Goal: Task Accomplishment & Management: Use online tool/utility

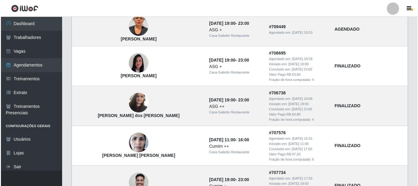
scroll to position [428, 0]
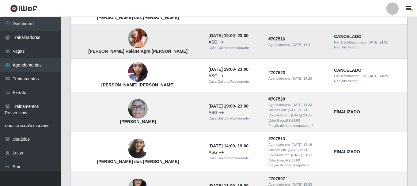
click at [128, 43] on img at bounding box center [138, 38] width 20 height 45
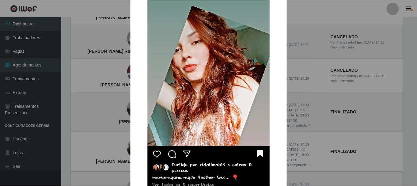
scroll to position [61, 0]
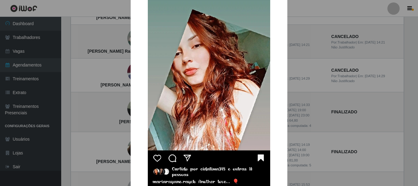
click at [316, 65] on div "× [PERSON_NAME] Raiane Agra [PERSON_NAME] OK Cancel" at bounding box center [209, 93] width 418 height 186
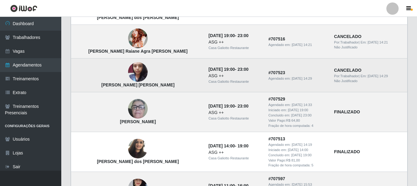
click at [128, 71] on img at bounding box center [138, 72] width 20 height 26
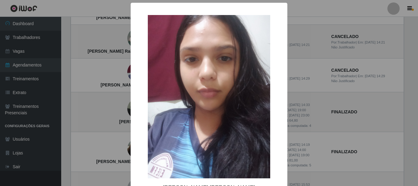
click at [108, 70] on div "× [PERSON_NAME] [PERSON_NAME] OK Cancel" at bounding box center [209, 93] width 418 height 186
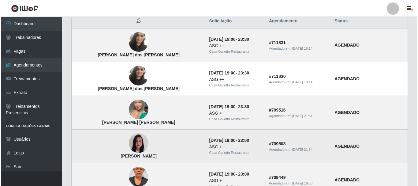
scroll to position [0, 0]
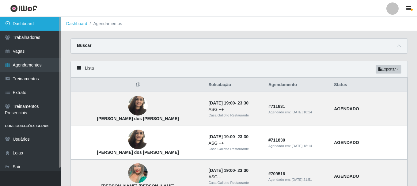
click at [51, 28] on link "Dashboard" at bounding box center [30, 24] width 61 height 14
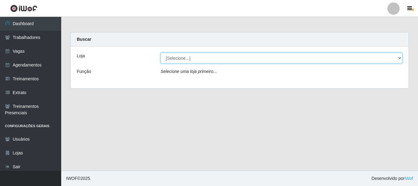
click at [243, 56] on select "[Selecione...] [GEOGRAPHIC_DATA]" at bounding box center [282, 58] width 242 height 11
select select "279"
click at [161, 53] on select "[Selecione...] [GEOGRAPHIC_DATA]" at bounding box center [282, 58] width 242 height 11
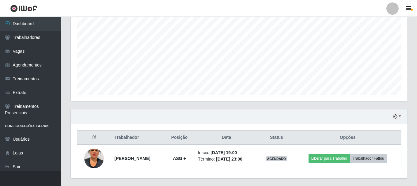
scroll to position [139, 0]
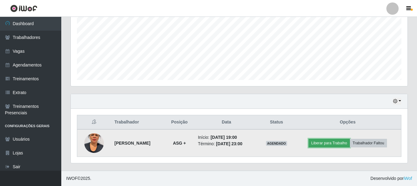
click at [325, 143] on button "Liberar para Trabalho" at bounding box center [328, 143] width 41 height 9
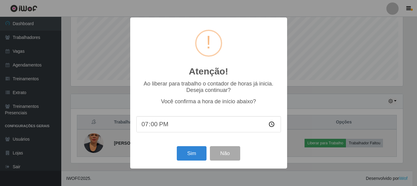
scroll to position [127, 333]
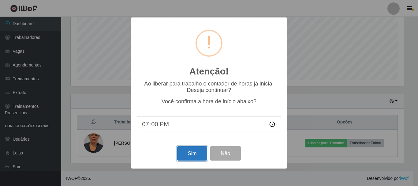
click at [181, 150] on button "Sim" at bounding box center [192, 153] width 30 height 14
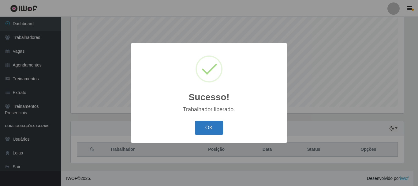
drag, startPoint x: 200, startPoint y: 123, endPoint x: 215, endPoint y: 119, distance: 14.8
click at [201, 123] on button "OK" at bounding box center [209, 128] width 28 height 14
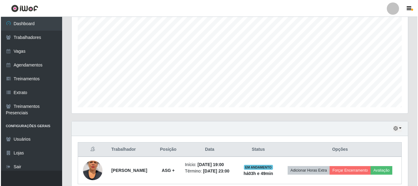
scroll to position [139, 0]
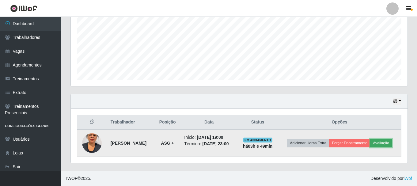
click at [387, 141] on button "Avaliação" at bounding box center [381, 143] width 22 height 9
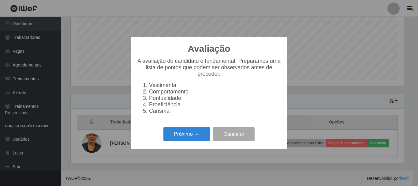
scroll to position [127, 333]
click at [185, 141] on button "Próximo →" at bounding box center [186, 134] width 47 height 14
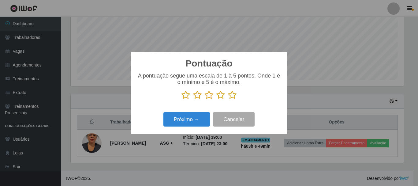
click at [230, 97] on icon at bounding box center [232, 94] width 9 height 9
click at [228, 99] on input "radio" at bounding box center [228, 99] width 0 height 0
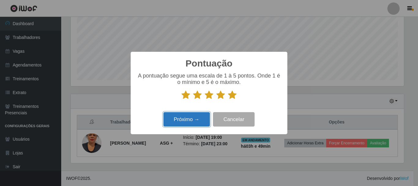
click at [188, 114] on button "Próximo →" at bounding box center [186, 119] width 47 height 14
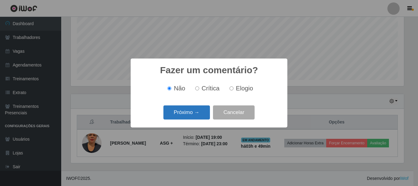
click at [192, 114] on button "Próximo →" at bounding box center [186, 112] width 47 height 14
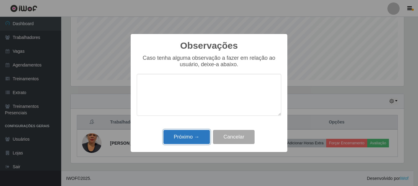
click at [190, 144] on button "Próximo →" at bounding box center [186, 137] width 47 height 14
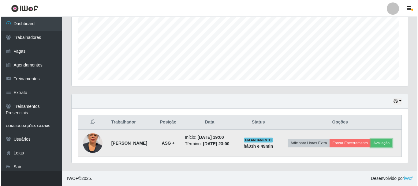
scroll to position [127, 336]
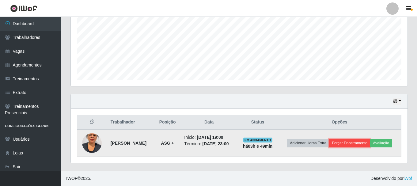
click at [349, 146] on button "Forçar Encerramento" at bounding box center [349, 143] width 41 height 9
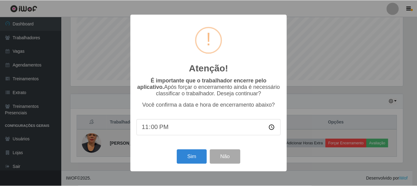
scroll to position [0, 0]
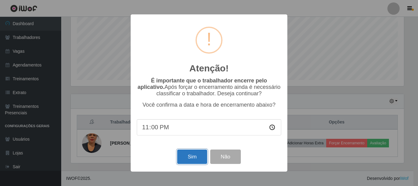
click at [186, 158] on button "Sim" at bounding box center [192, 156] width 30 height 14
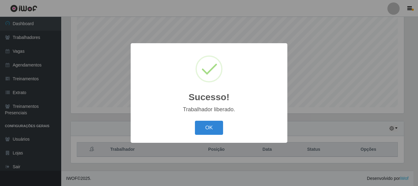
click at [213, 137] on div "Sucesso! × Trabalhador liberado. OK Cancel" at bounding box center [209, 92] width 157 height 99
click at [212, 133] on button "OK" at bounding box center [209, 128] width 28 height 14
